Goal: Transaction & Acquisition: Purchase product/service

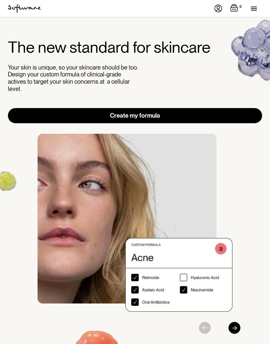
click at [252, 13] on div "menu" at bounding box center [256, 8] width 11 height 17
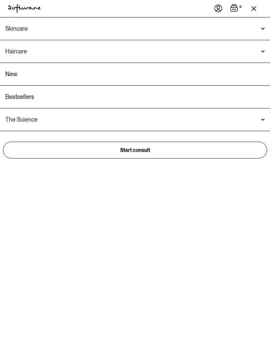
click at [13, 28] on div "Skincare" at bounding box center [16, 28] width 22 height 7
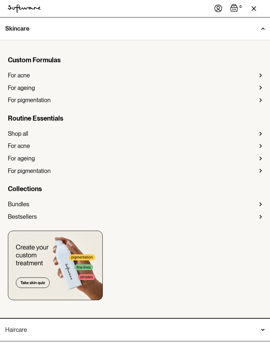
click at [15, 135] on div "Shop all" at bounding box center [18, 133] width 20 height 7
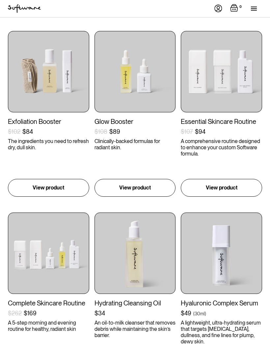
scroll to position [109, 0]
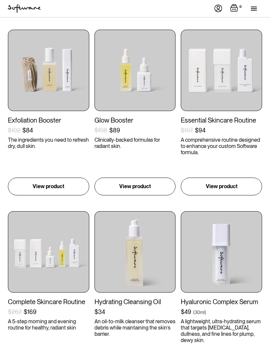
click at [205, 121] on div "Essential Skincare Routine" at bounding box center [221, 120] width 81 height 8
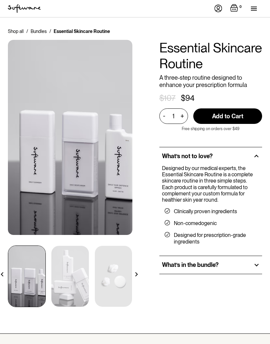
click at [254, 265] on div at bounding box center [256, 265] width 6 height 6
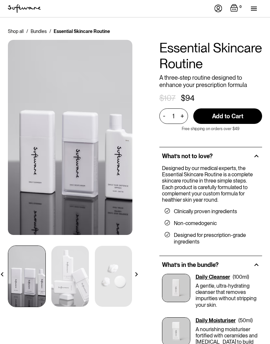
click at [254, 10] on div "menu" at bounding box center [254, 10] width 6 height 1
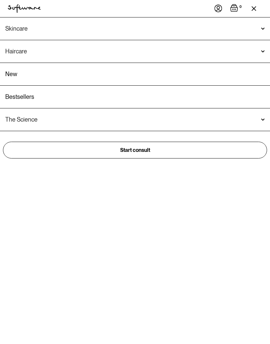
click at [9, 28] on div "Skincare" at bounding box center [16, 28] width 22 height 7
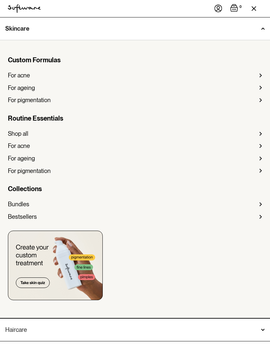
click at [14, 134] on div "Shop all" at bounding box center [18, 133] width 20 height 7
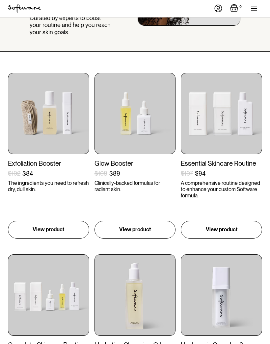
scroll to position [61, 0]
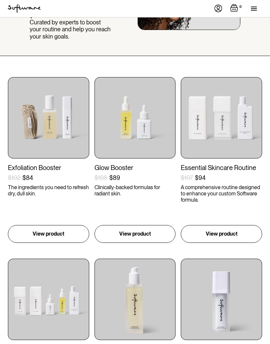
click at [29, 165] on div "Exfoliation Booster" at bounding box center [48, 168] width 81 height 8
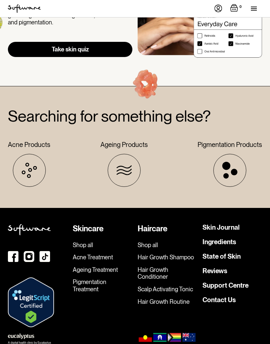
scroll to position [1311, 0]
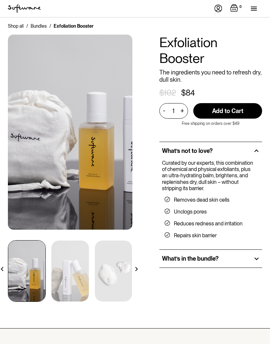
scroll to position [11, 0]
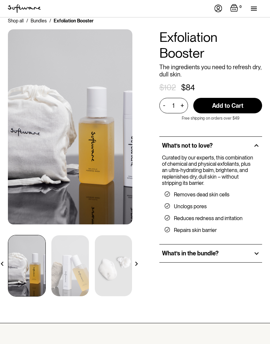
click at [252, 252] on div "What’s in the bundle?" at bounding box center [210, 253] width 103 height 18
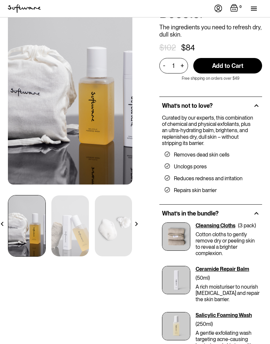
scroll to position [49, 0]
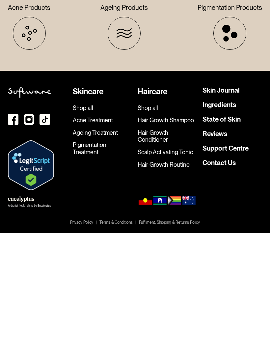
scroll to position [1337, 0]
